Goal: Information Seeking & Learning: Learn about a topic

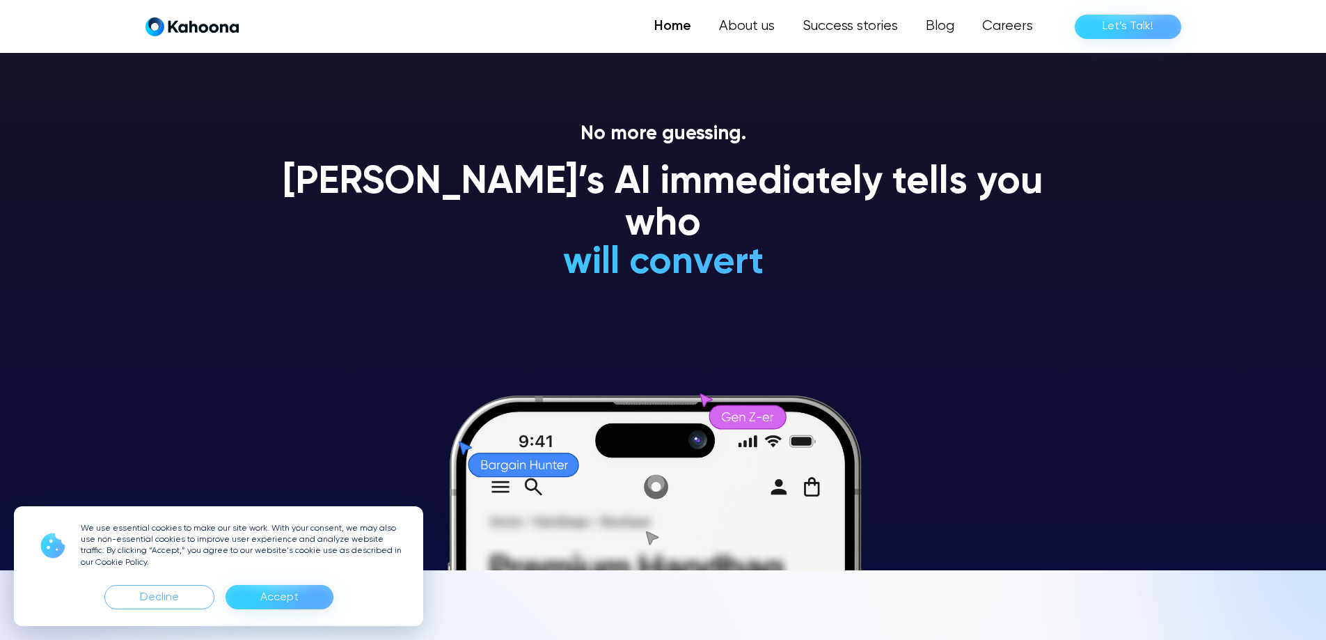
scroll to position [70, 0]
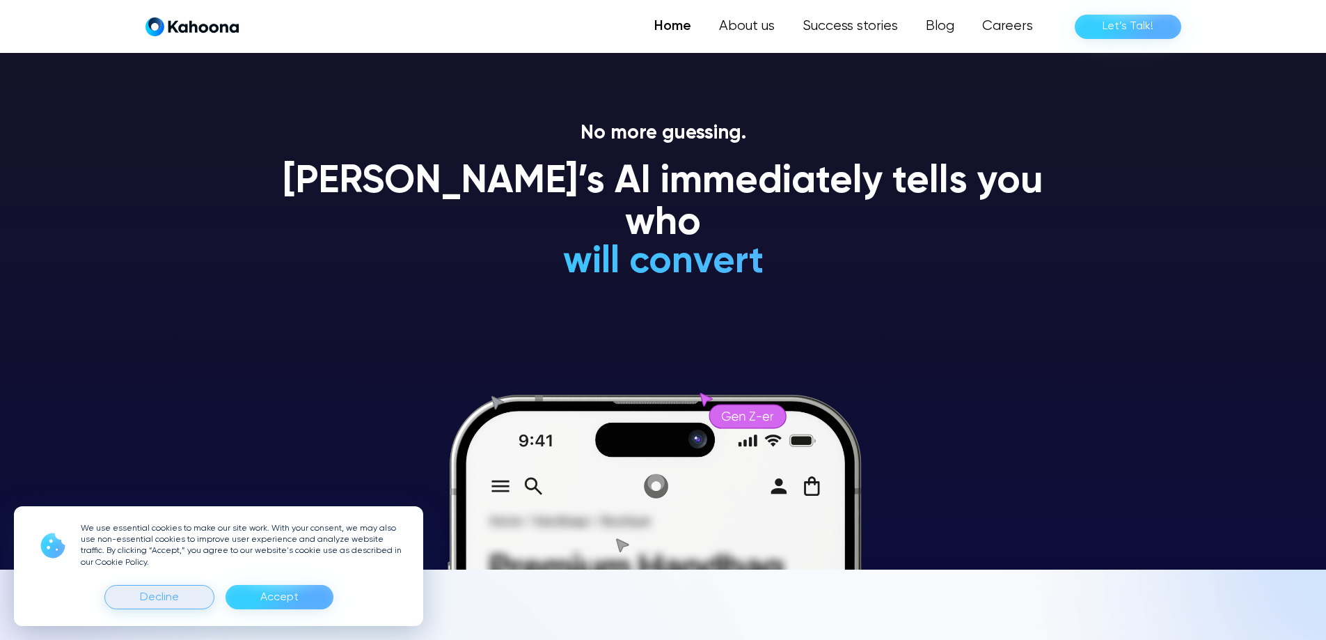
click at [189, 596] on div "Decline" at bounding box center [159, 597] width 110 height 24
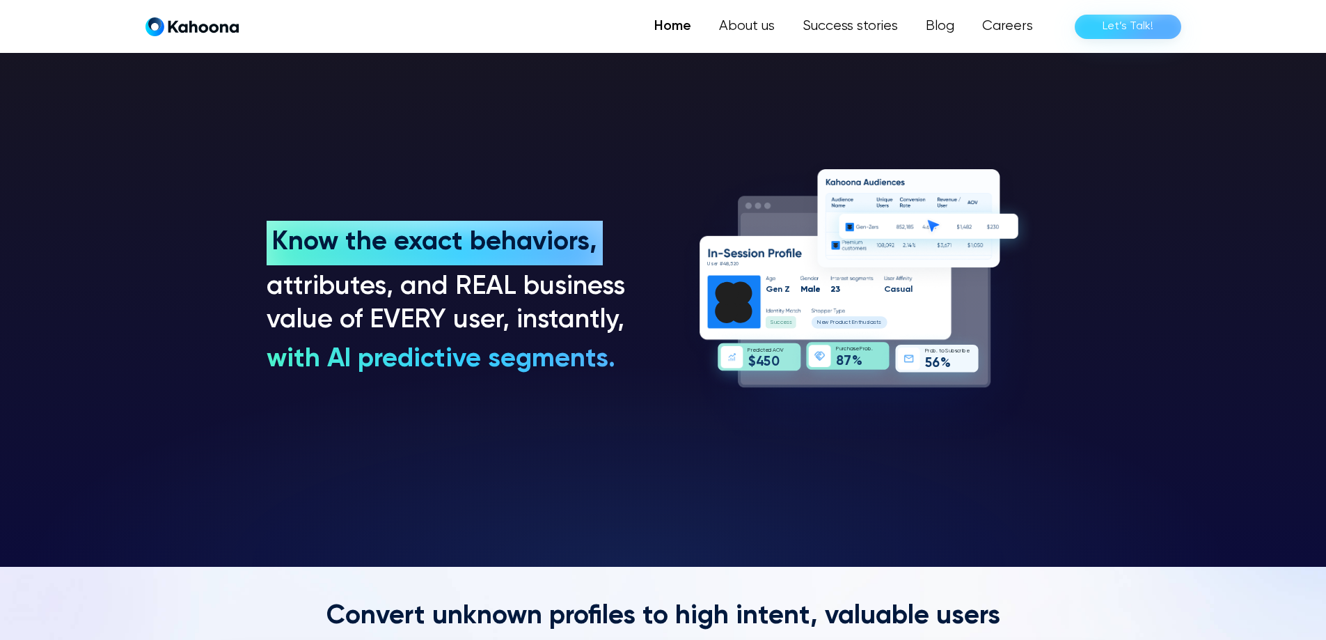
scroll to position [1123, 0]
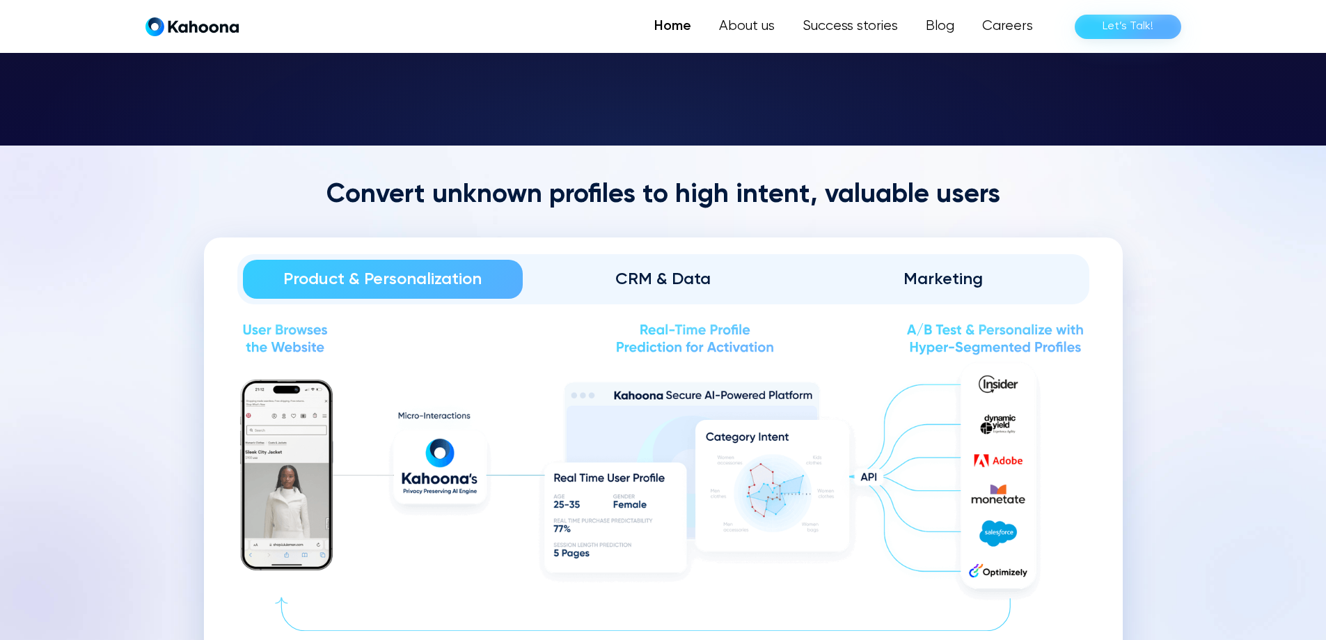
click at [638, 271] on div "CRM & Data" at bounding box center [663, 279] width 242 height 22
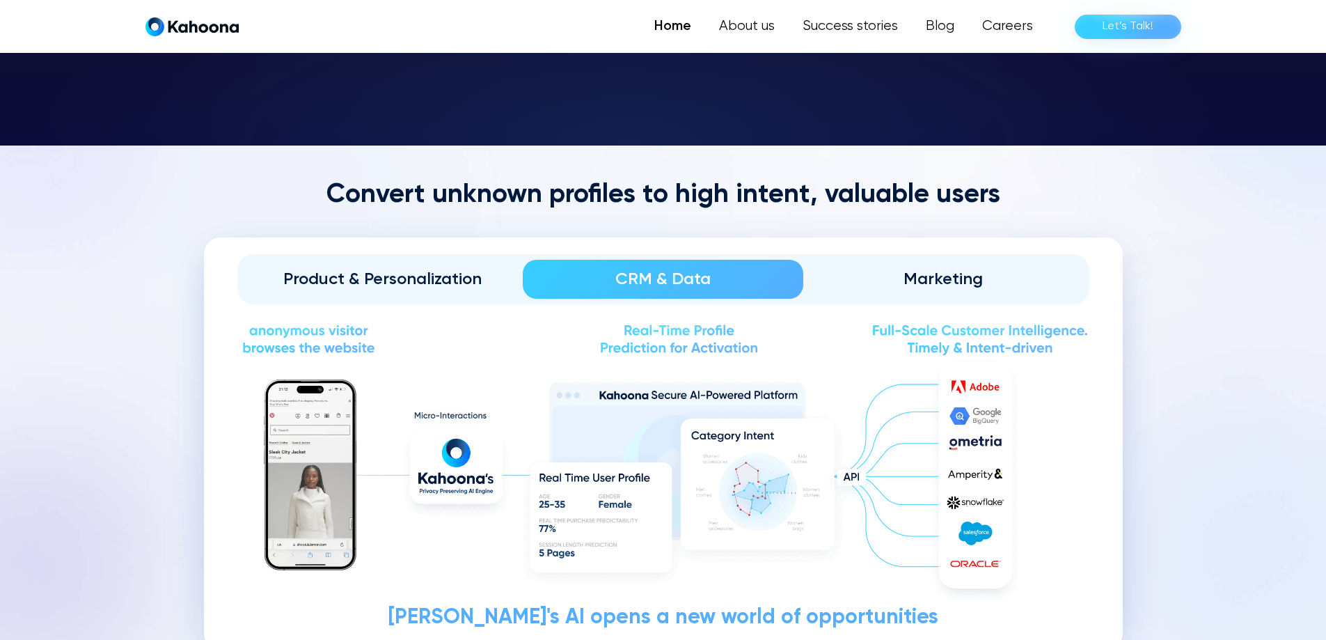
scroll to position [1544, 0]
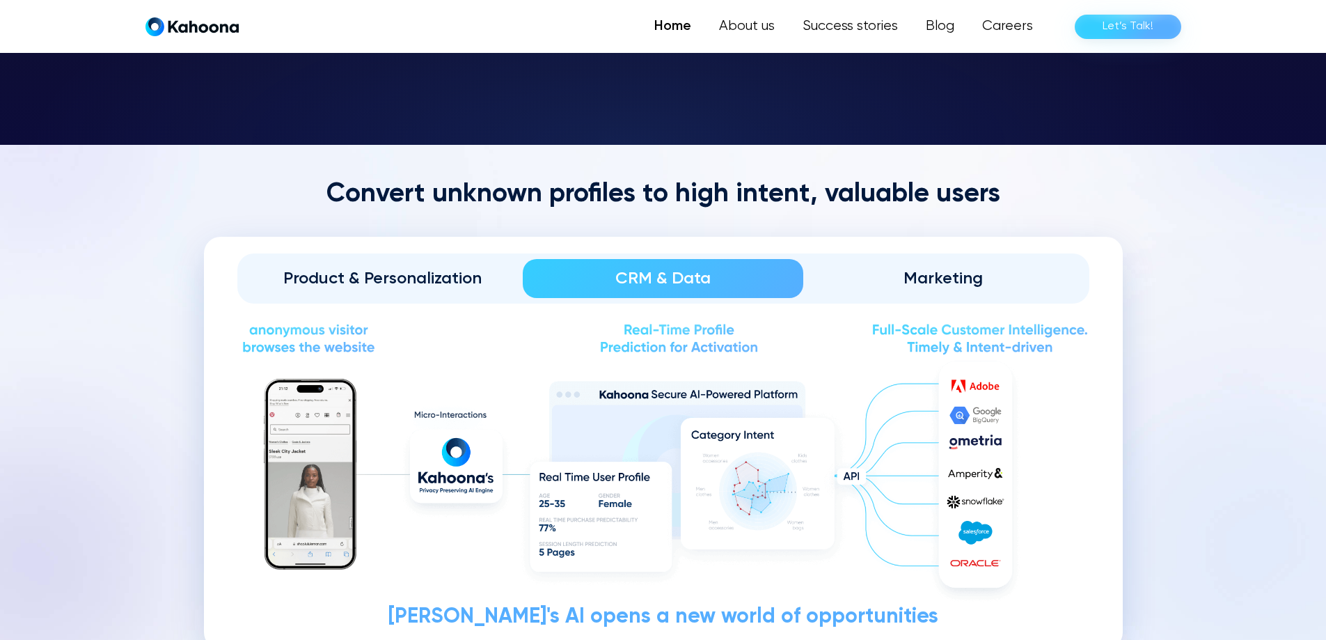
click at [960, 285] on div "Marketing" at bounding box center [944, 278] width 242 height 22
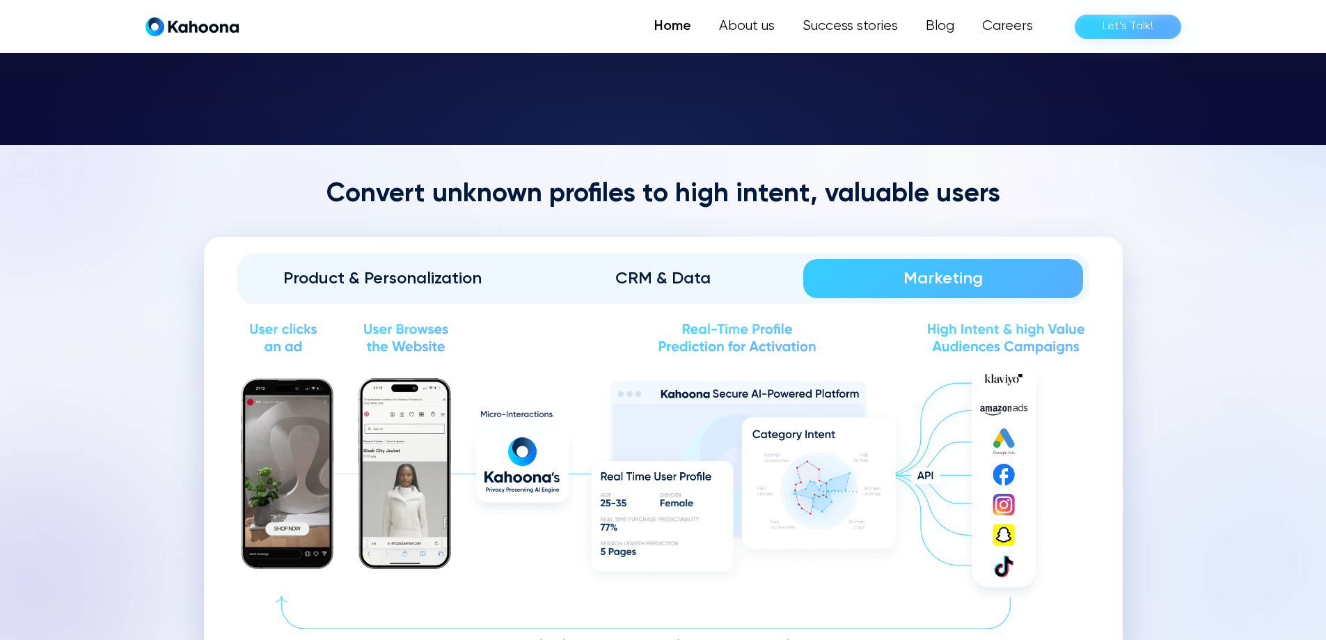
click at [348, 272] on div "Product & Personalization" at bounding box center [383, 278] width 242 height 22
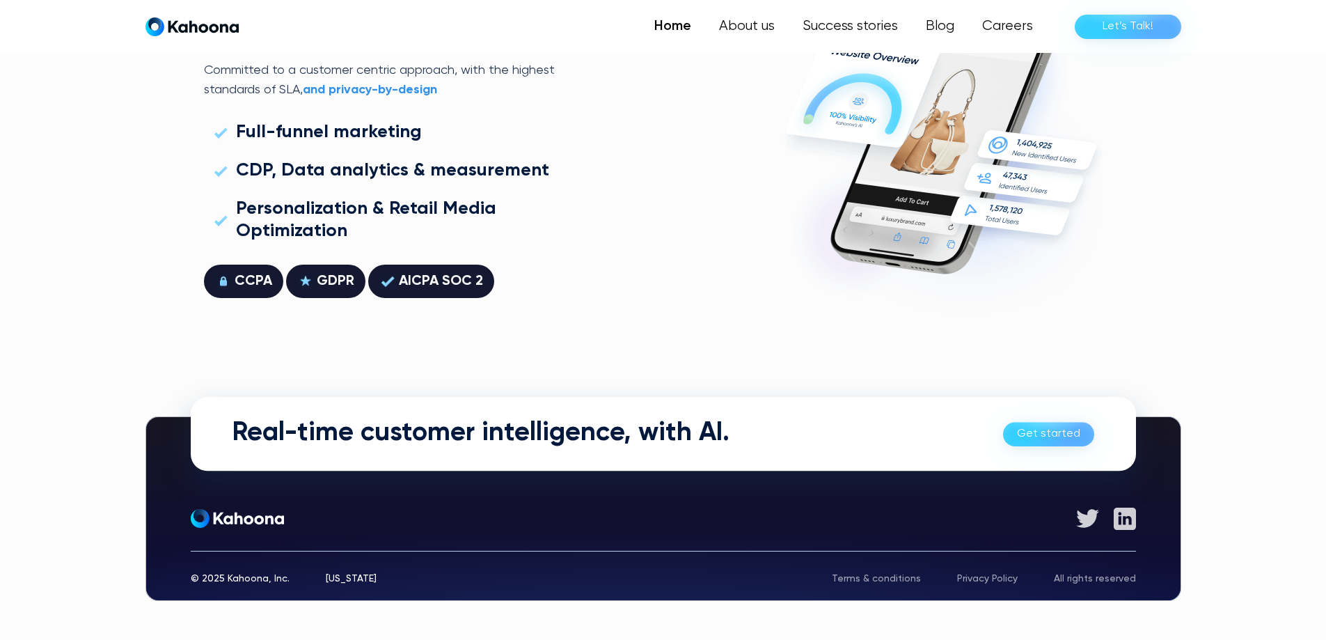
scroll to position [3984, 0]
click at [667, 33] on link "Home" at bounding box center [672, 27] width 65 height 28
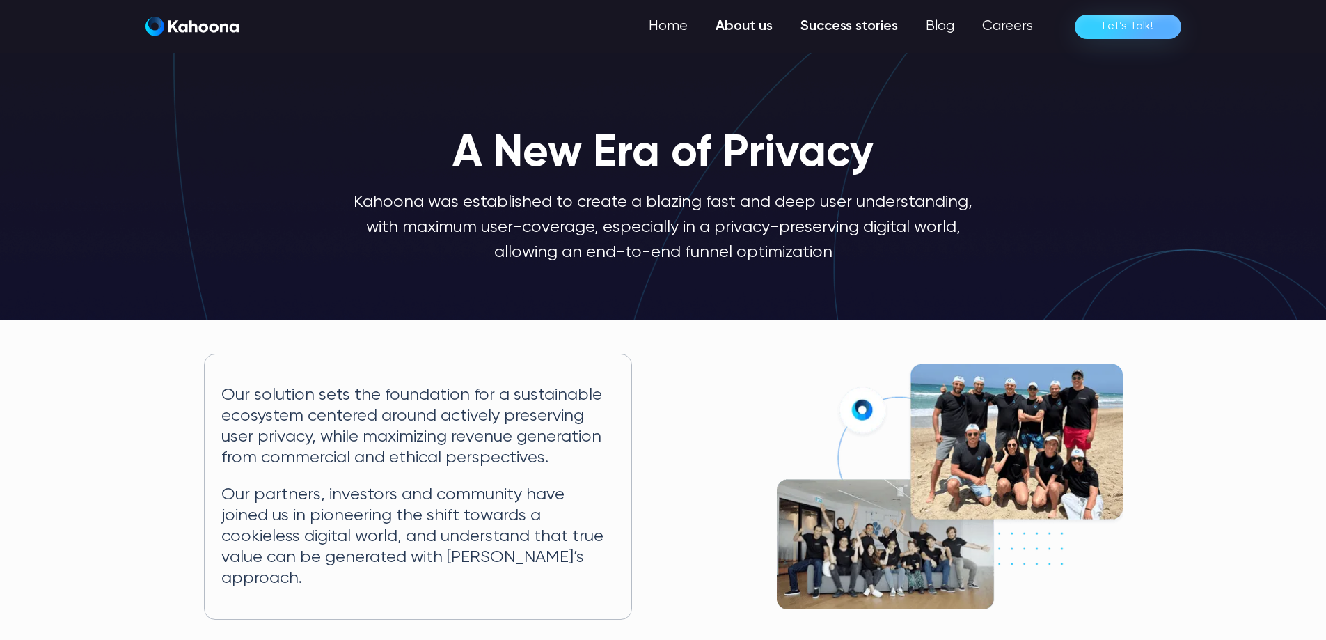
click at [863, 30] on link "Success stories" at bounding box center [848, 27] width 125 height 28
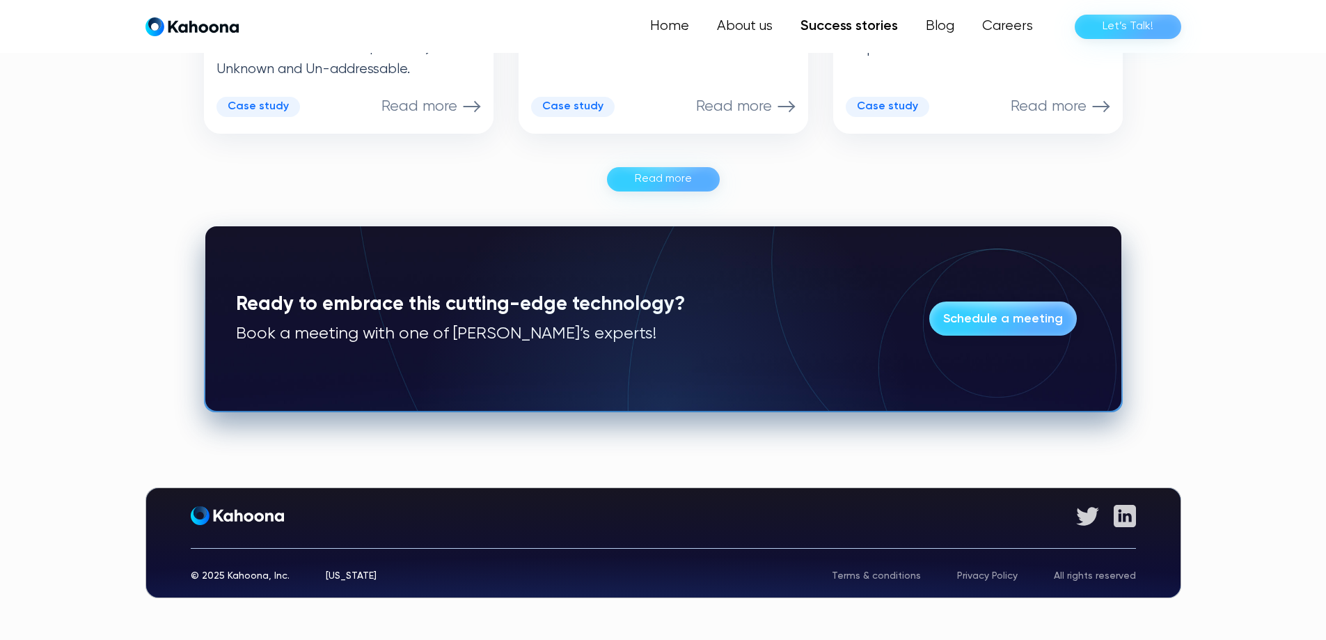
scroll to position [1025, 0]
click at [938, 29] on link "Blog" at bounding box center [940, 27] width 56 height 28
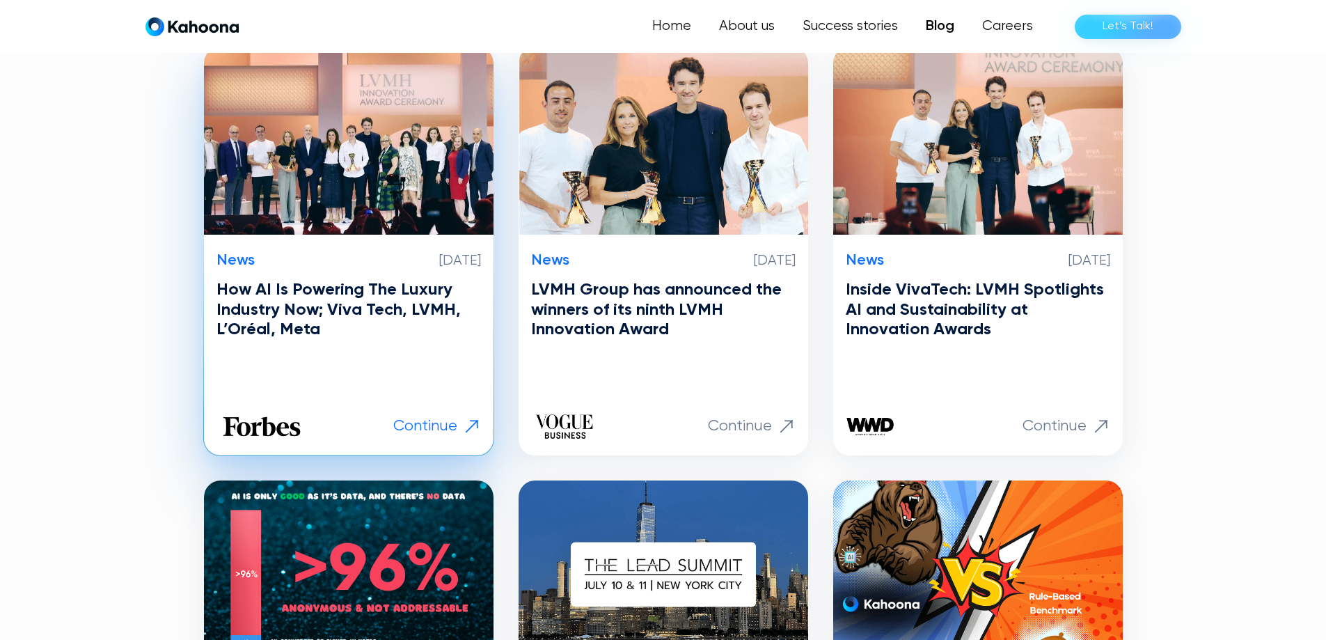
scroll to position [351, 0]
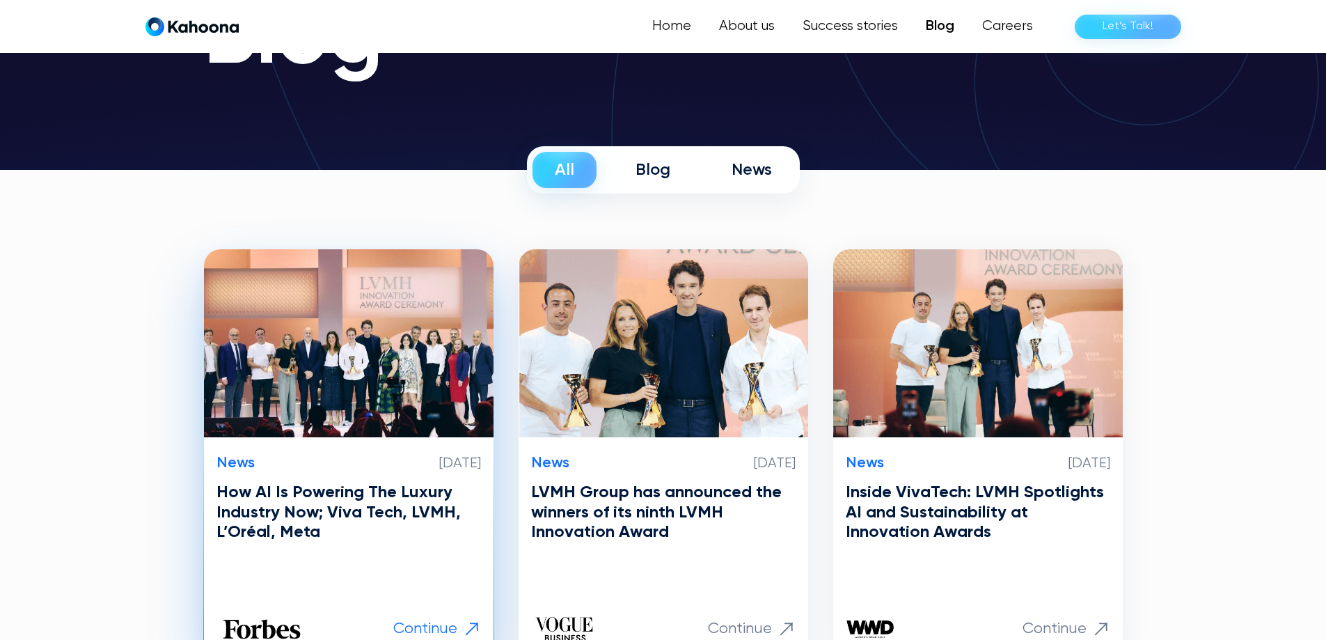
click at [360, 285] on img at bounding box center [349, 343] width 290 height 188
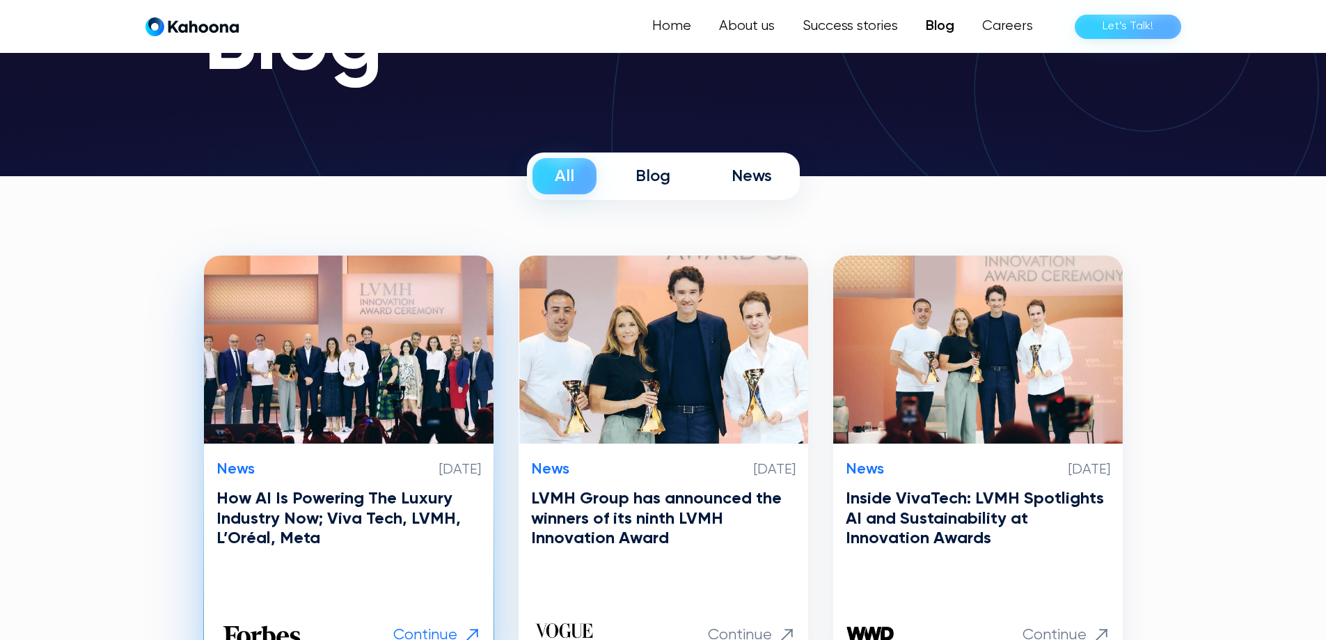
scroll to position [141, 0]
click at [407, 420] on img at bounding box center [349, 350] width 290 height 188
click at [374, 498] on h3 "How AI Is Powering The Luxury Industry Now; Viva Tech, LVMH, L’Oréal, Meta" at bounding box center [348, 519] width 264 height 60
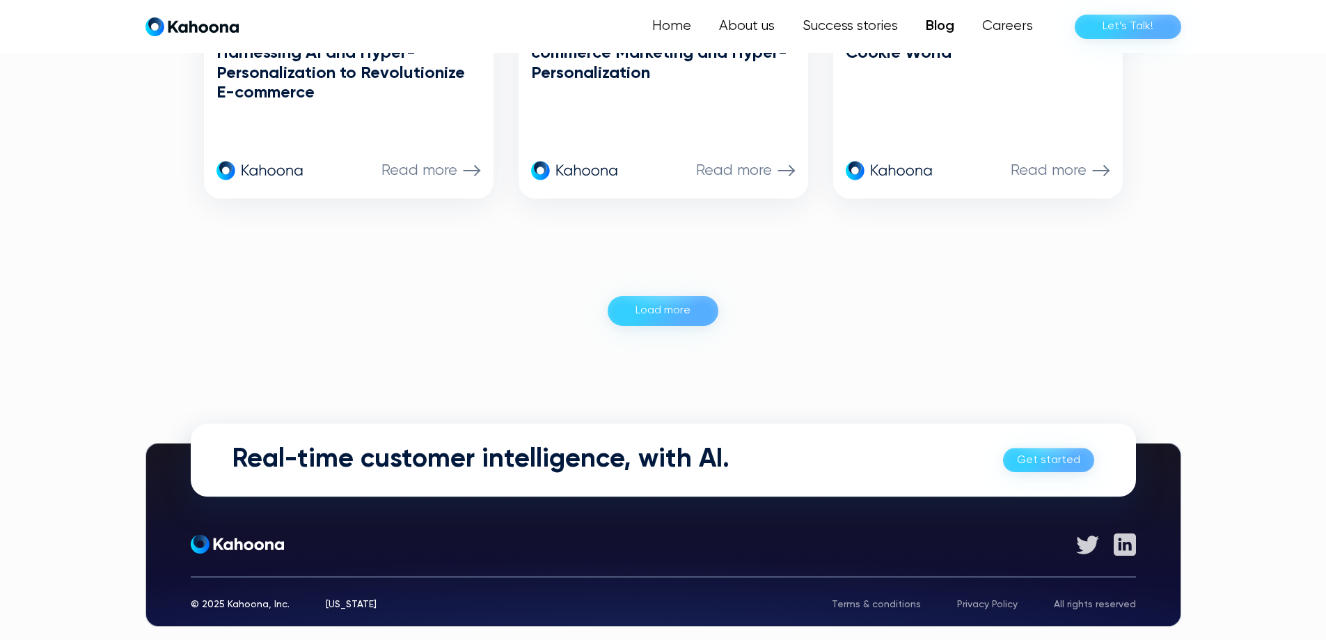
scroll to position [1473, 0]
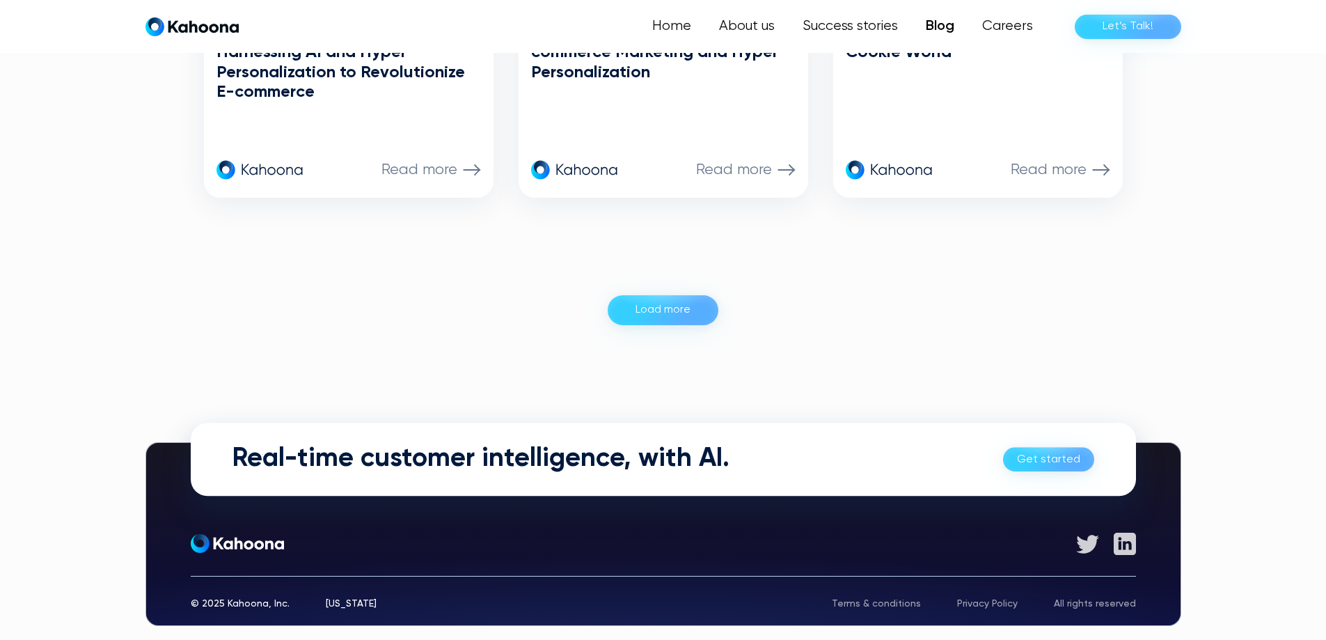
click at [657, 317] on div "Load more" at bounding box center [662, 310] width 55 height 22
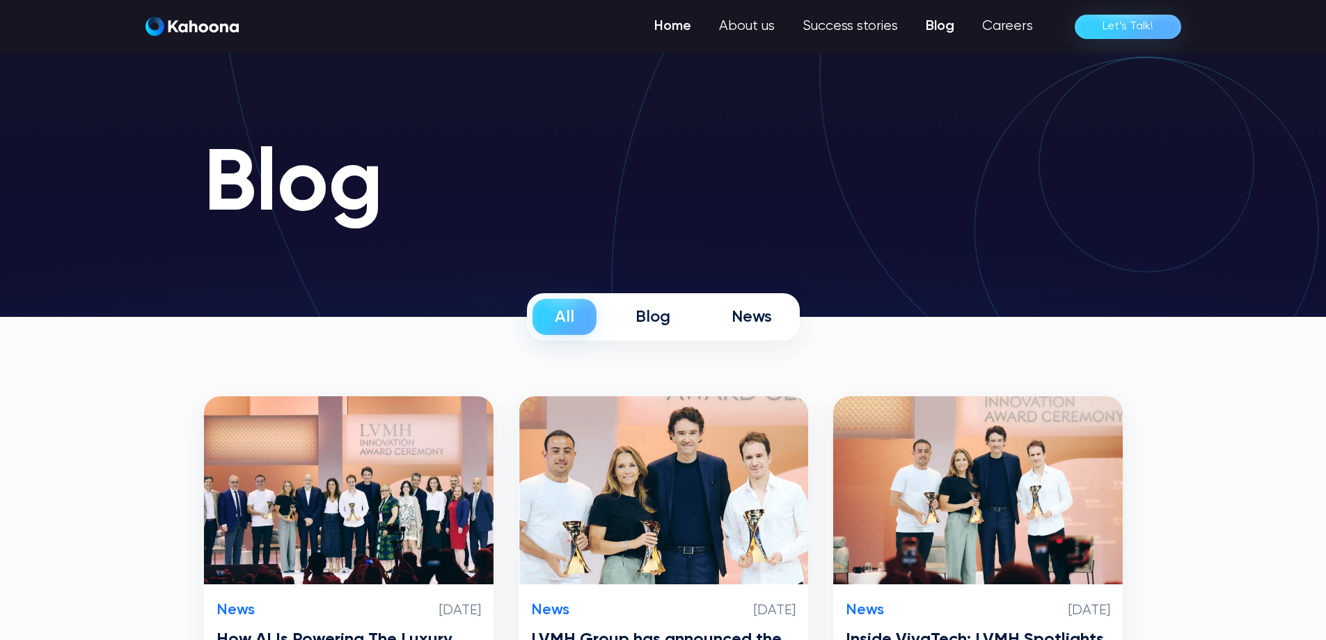
scroll to position [0, 0]
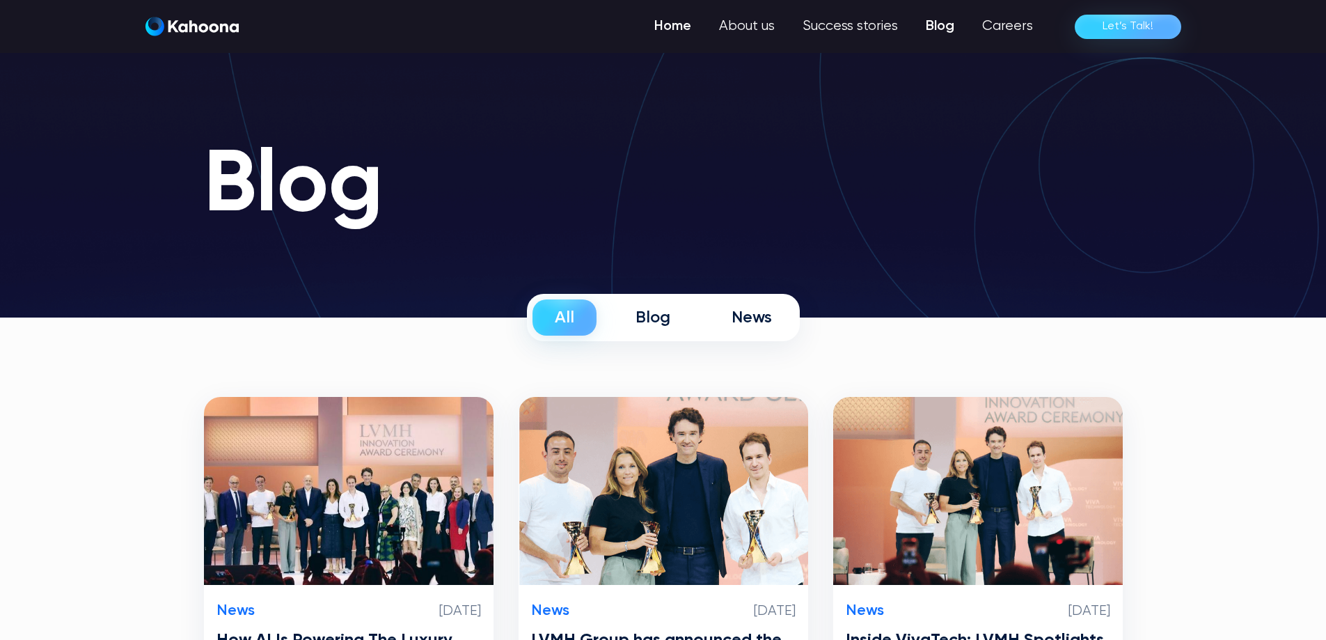
click at [677, 32] on link "Home" at bounding box center [672, 27] width 65 height 28
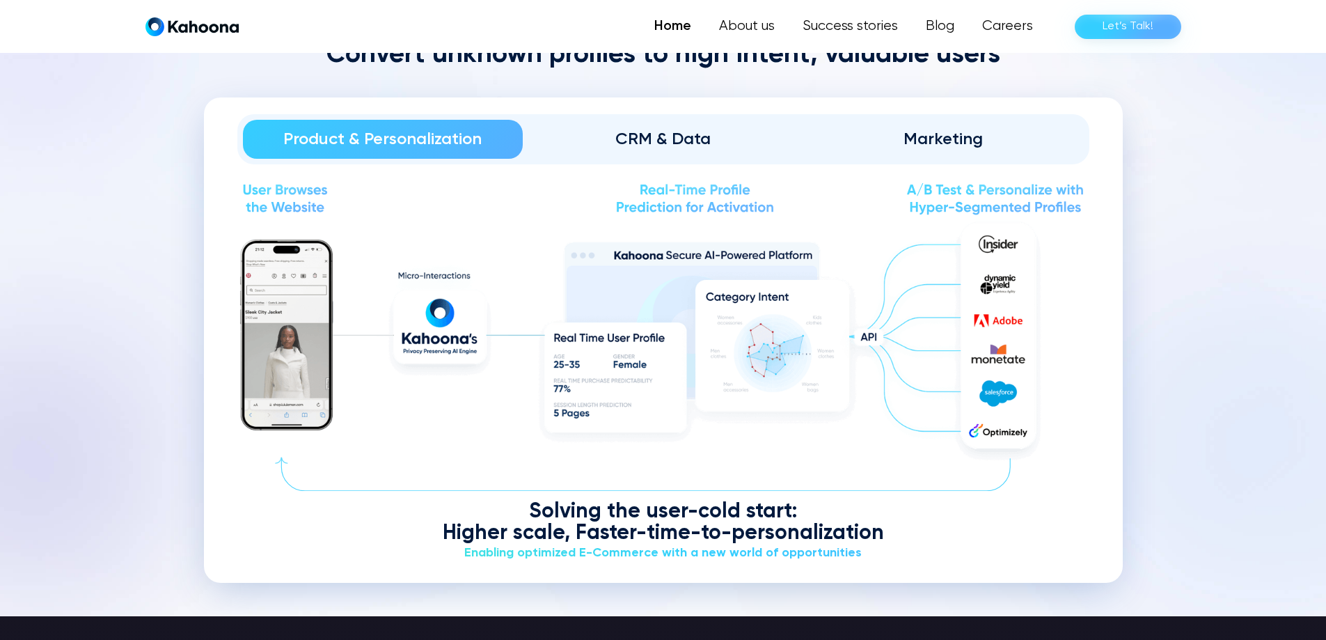
scroll to position [1684, 0]
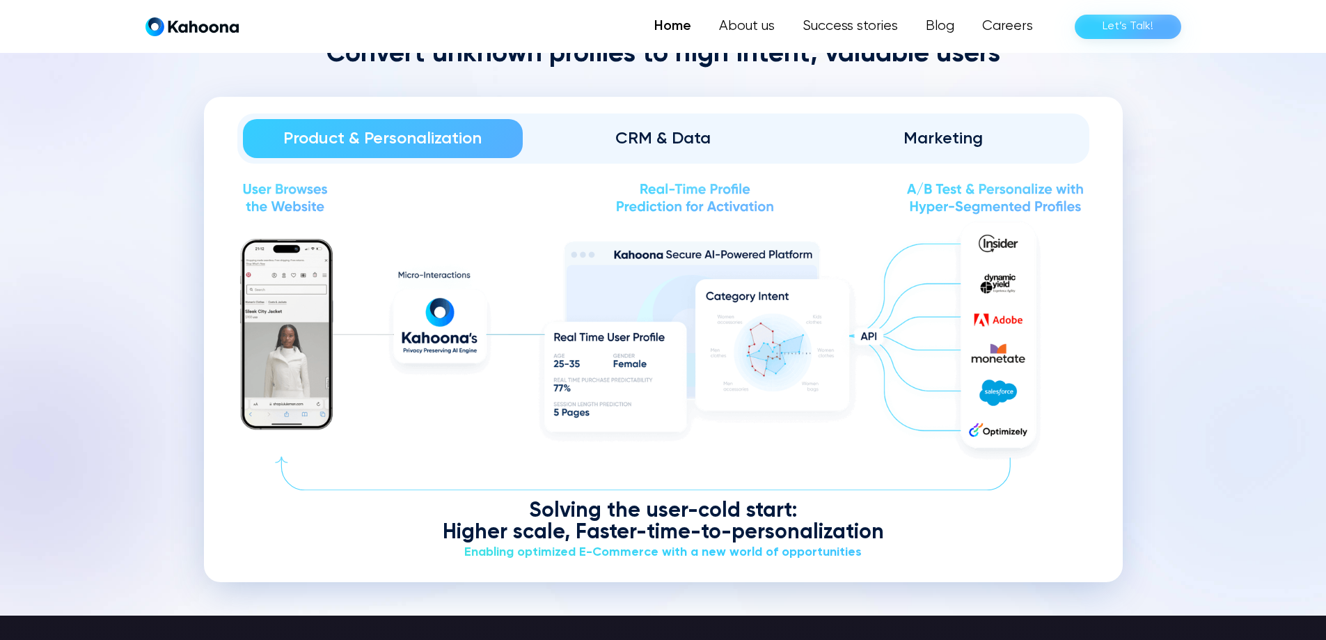
click at [652, 148] on div "CRM & Data" at bounding box center [663, 138] width 242 height 22
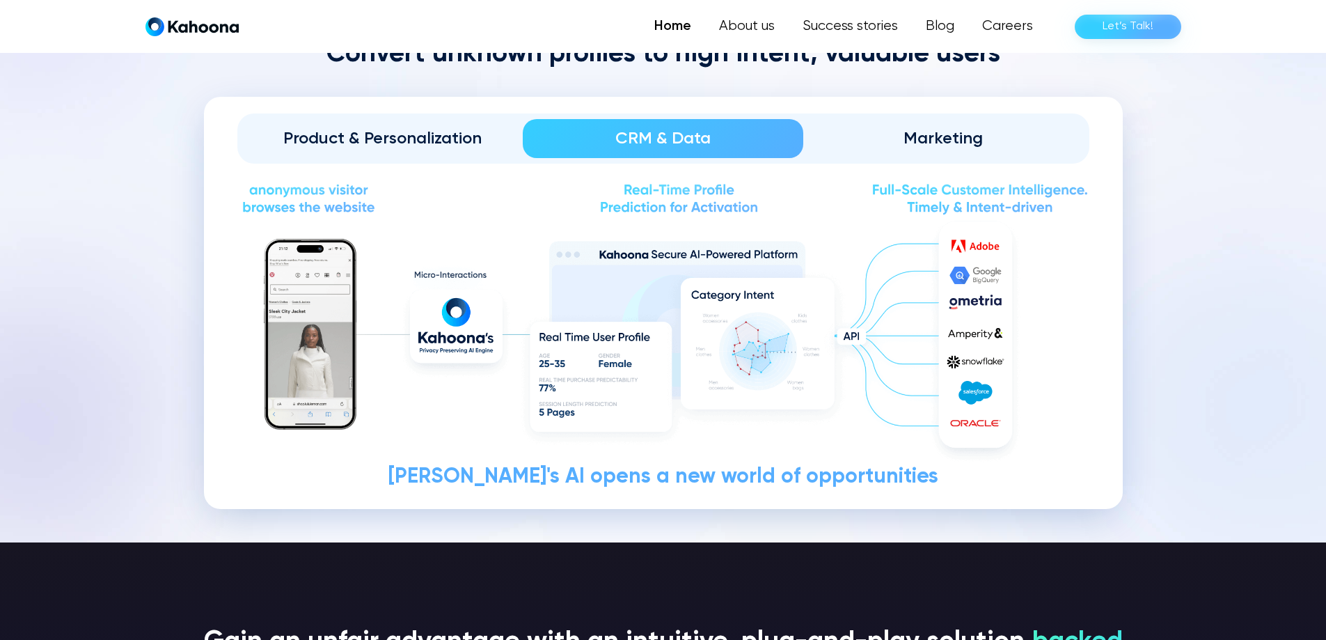
click at [945, 119] on link "Marketing" at bounding box center [943, 138] width 280 height 39
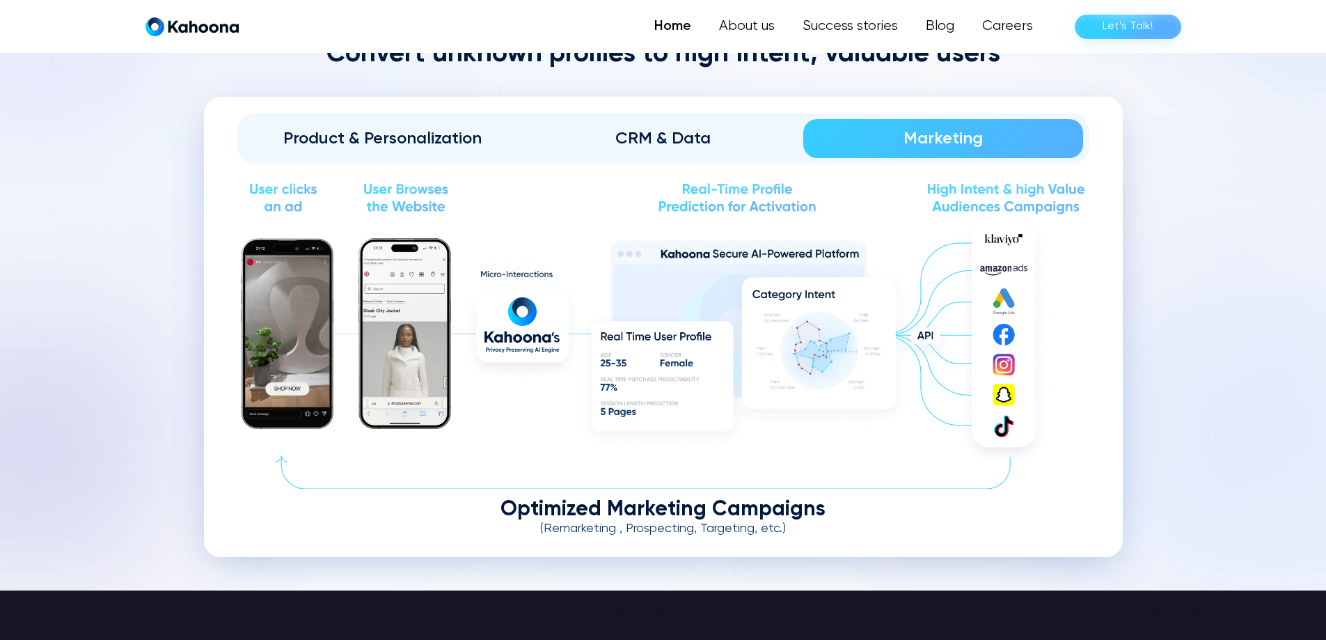
click at [638, 134] on div "CRM & Data" at bounding box center [663, 138] width 242 height 22
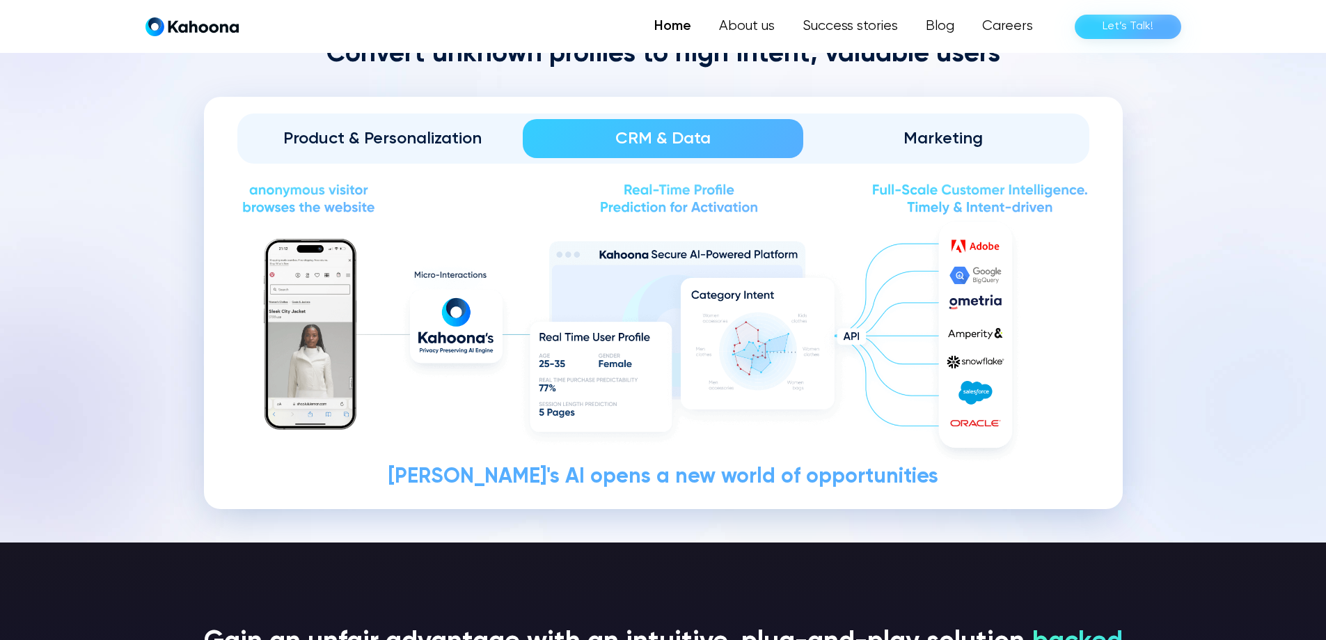
click at [392, 132] on div "Product & Personalization" at bounding box center [383, 138] width 242 height 22
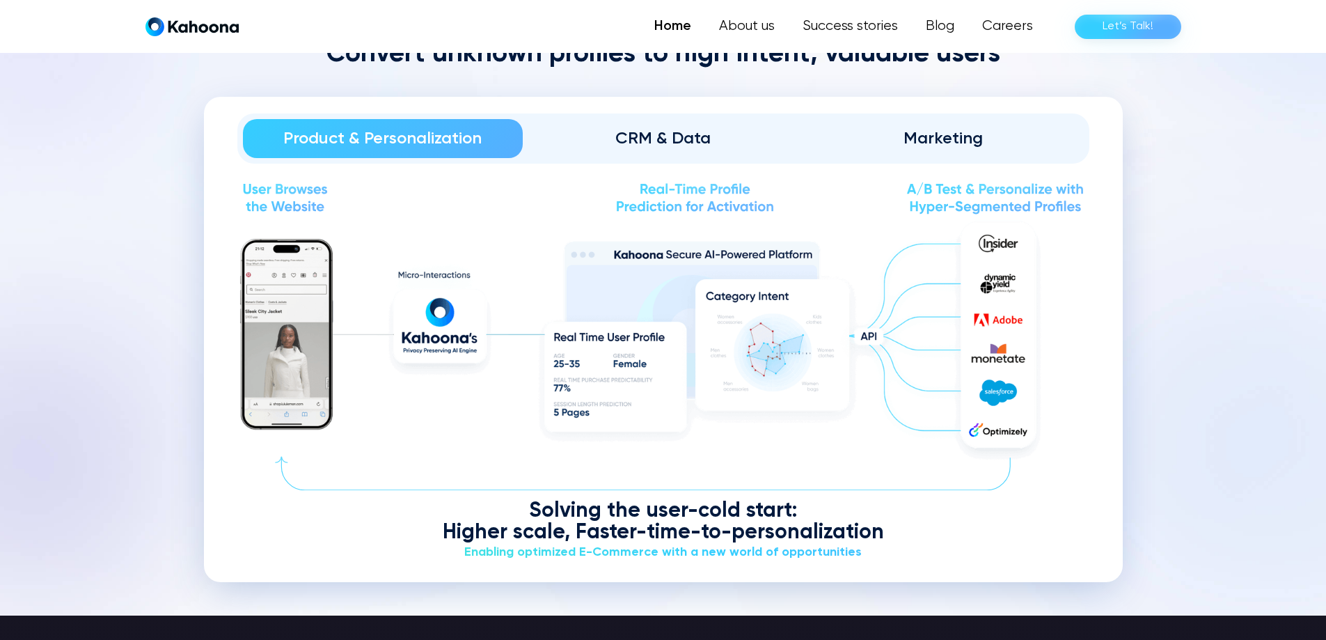
click at [666, 132] on div "CRM & Data" at bounding box center [663, 138] width 242 height 22
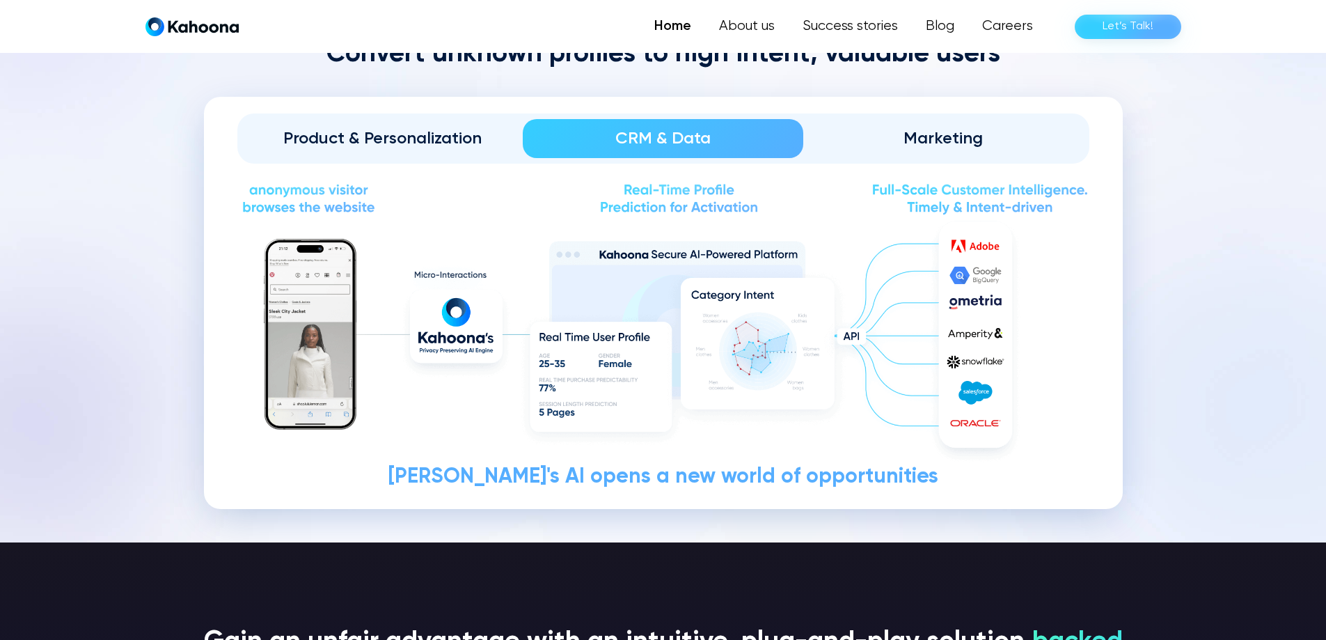
click at [910, 139] on div "Marketing" at bounding box center [944, 138] width 242 height 22
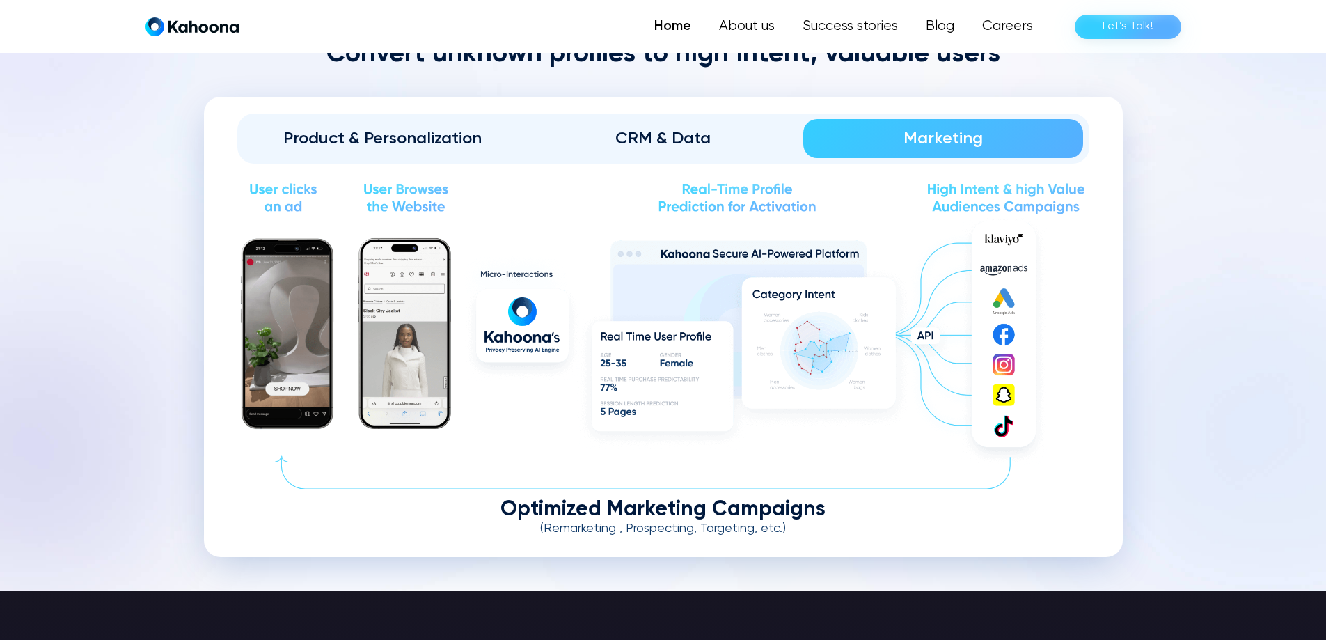
click at [367, 144] on div "Product & Personalization" at bounding box center [383, 138] width 242 height 22
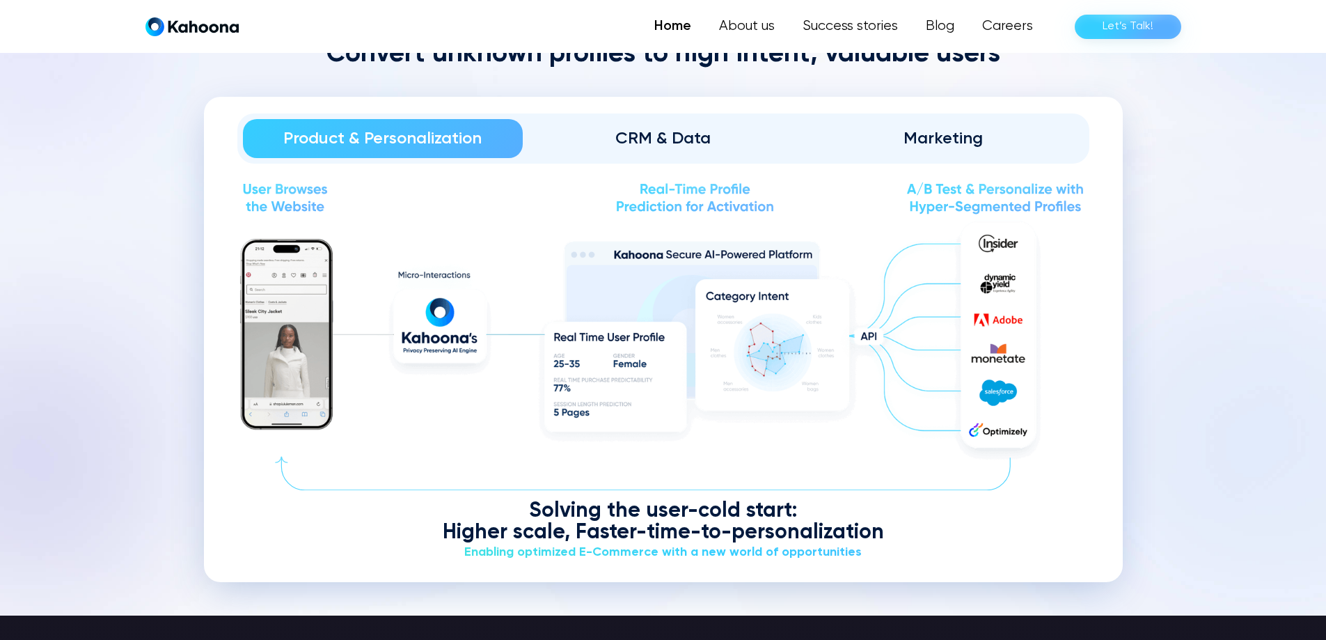
click at [686, 152] on link "CRM & Data" at bounding box center [663, 138] width 280 height 39
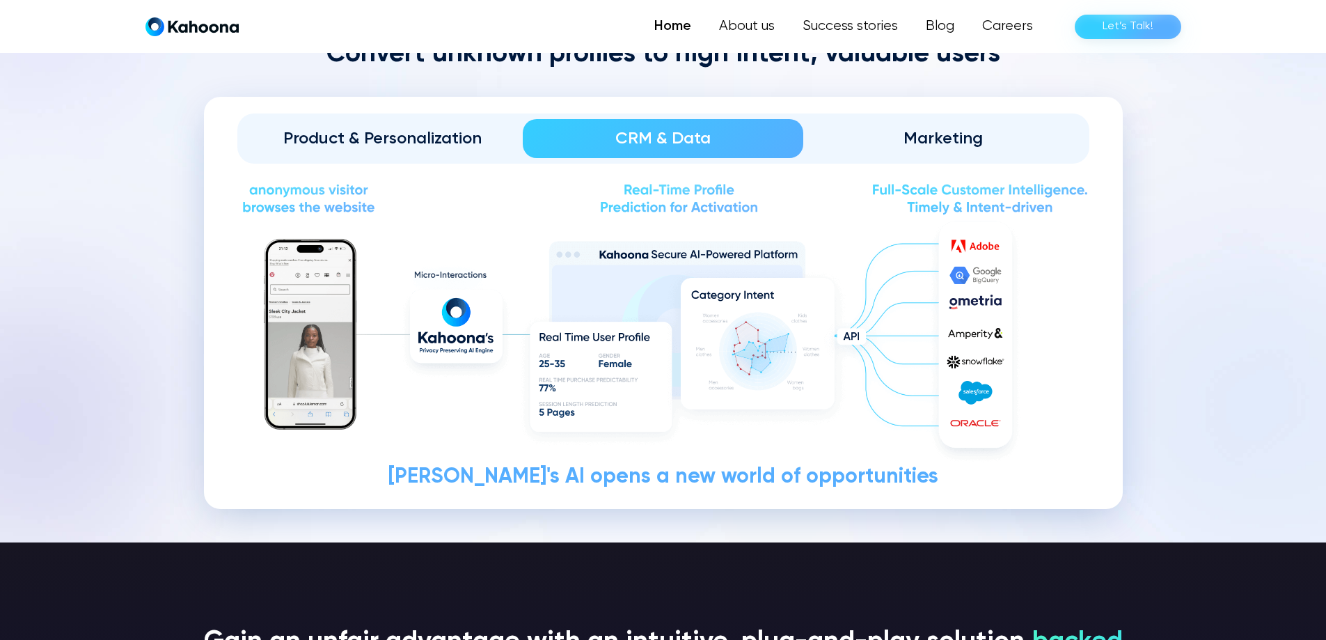
click at [995, 145] on div "Marketing" at bounding box center [944, 138] width 242 height 22
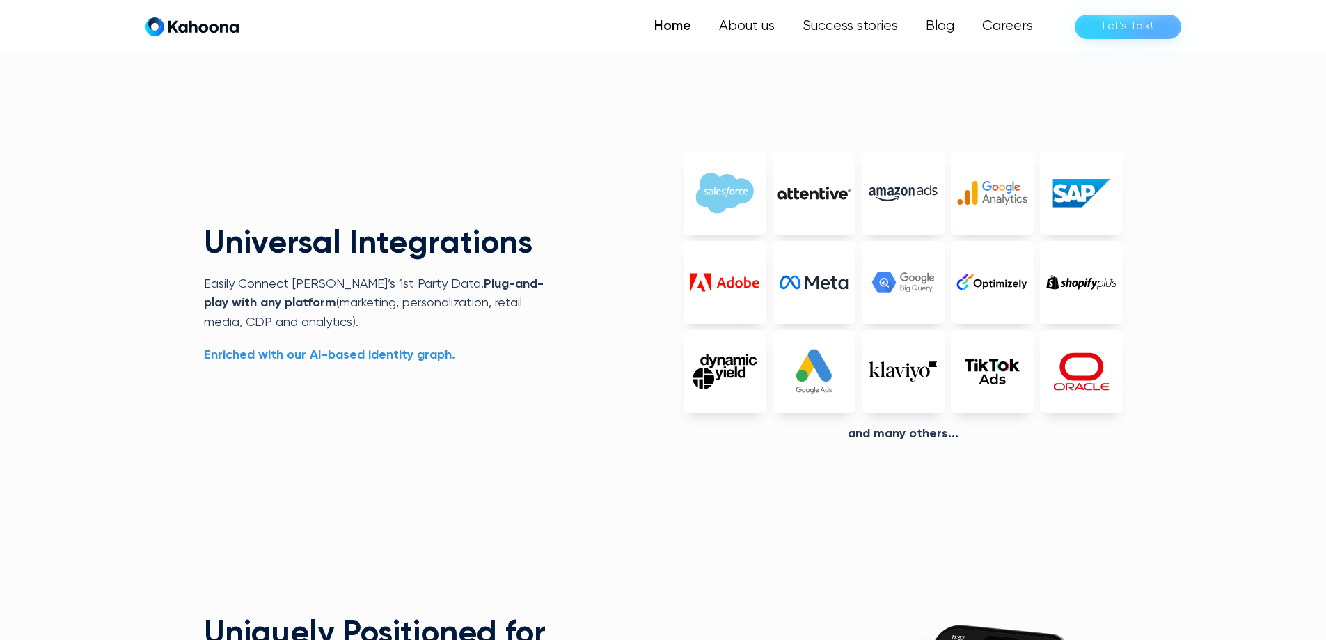
scroll to position [3298, 0]
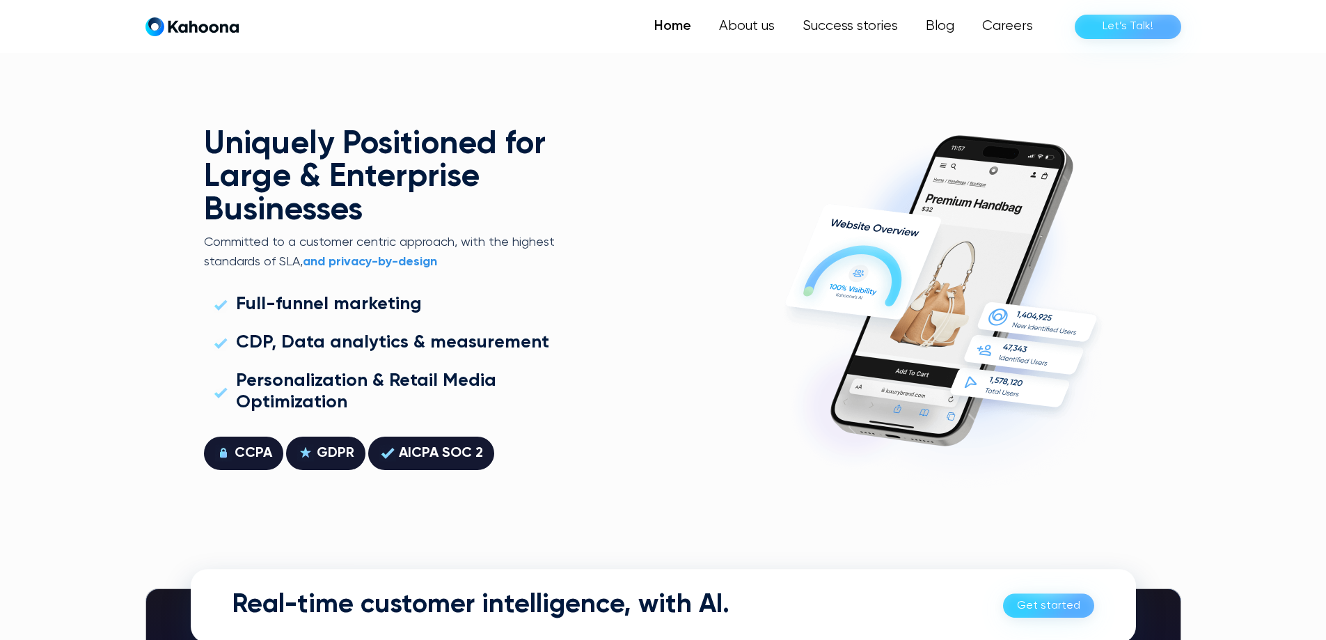
drag, startPoint x: 570, startPoint y: 244, endPoint x: 580, endPoint y: 238, distance: 11.2
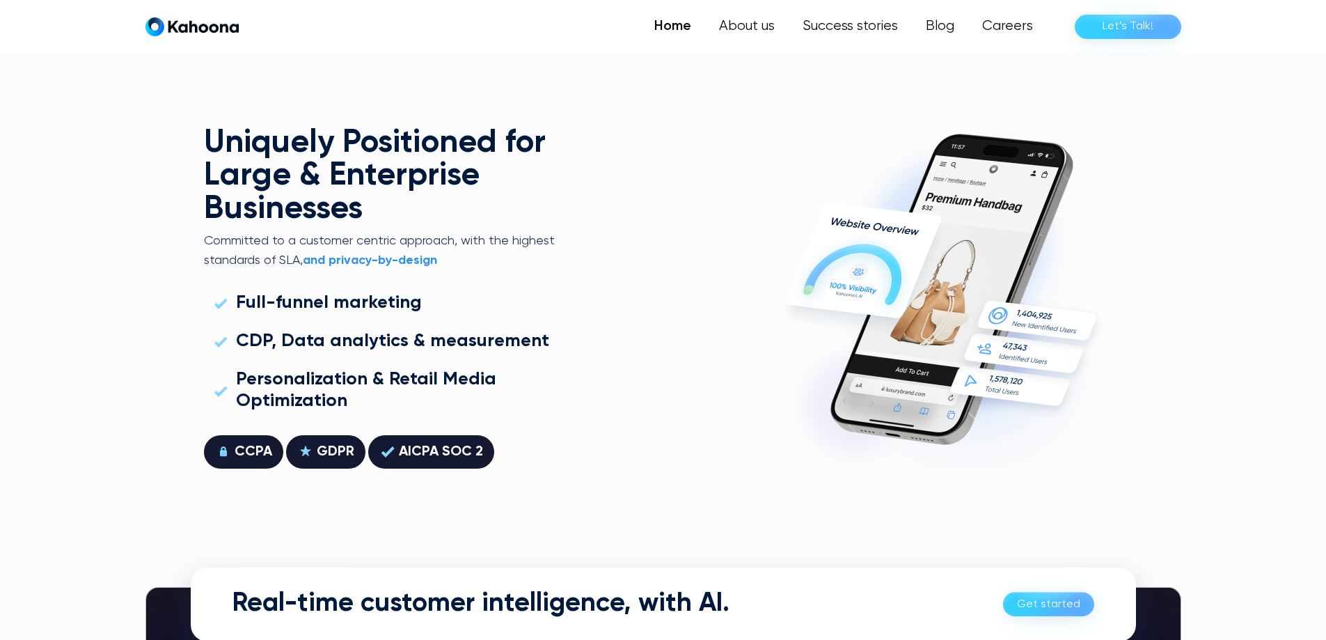
scroll to position [3788, 0]
drag, startPoint x: 580, startPoint y: 238, endPoint x: 736, endPoint y: 155, distance: 177.5
click at [736, 154] on div "Uniquely Positioned for Large & Enterprise Businesses Committed to a customer c…" at bounding box center [663, 296] width 919 height 512
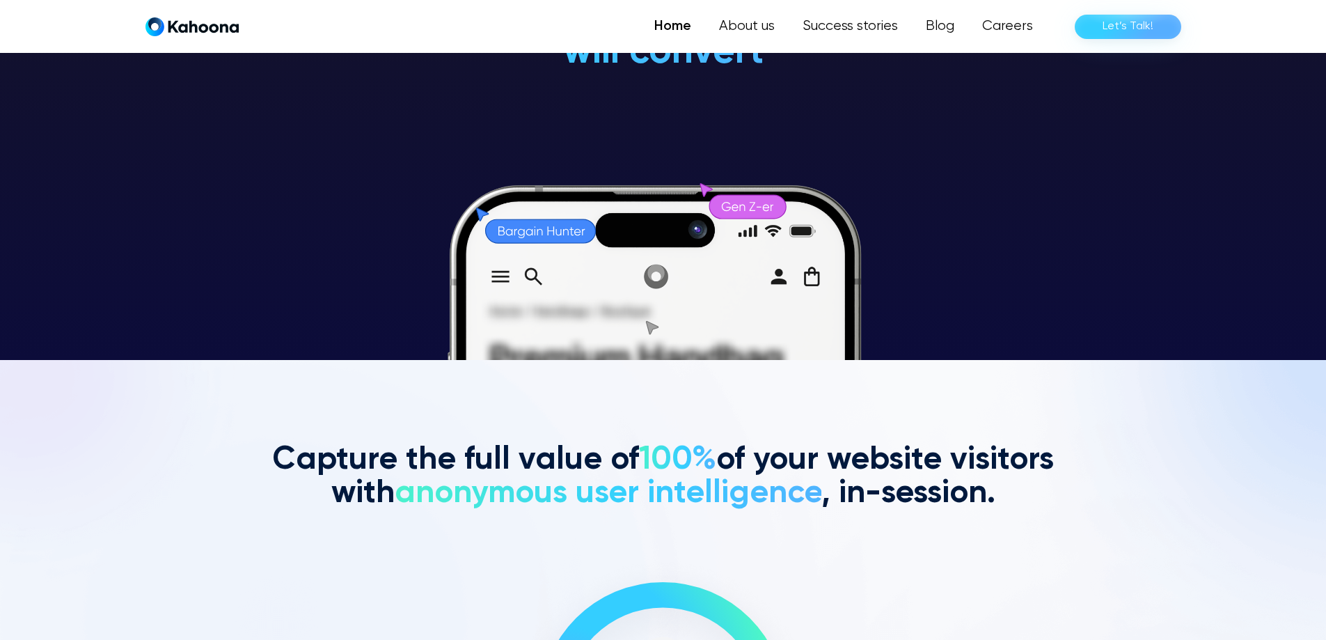
scroll to position [280, 0]
